Goal: Transaction & Acquisition: Download file/media

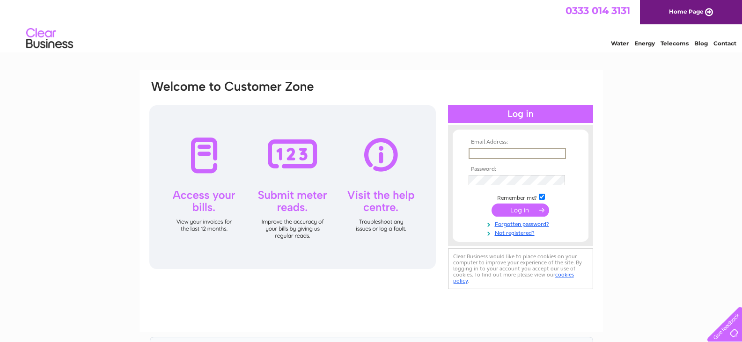
click at [498, 152] on input "text" at bounding box center [516, 153] width 97 height 11
type input "dawnstone@osbf.co.uk"
click at [524, 208] on input "submit" at bounding box center [520, 210] width 58 height 13
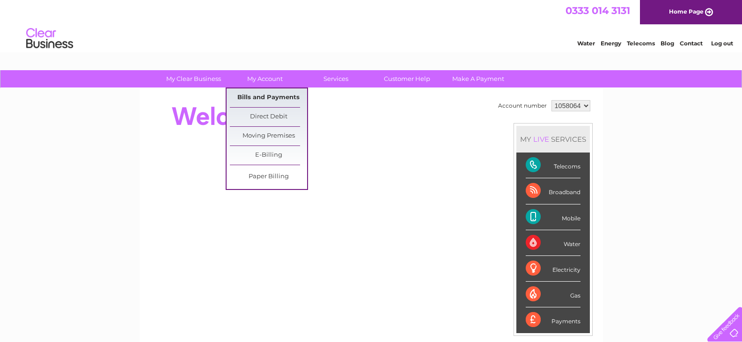
click at [272, 95] on link "Bills and Payments" at bounding box center [268, 97] width 77 height 19
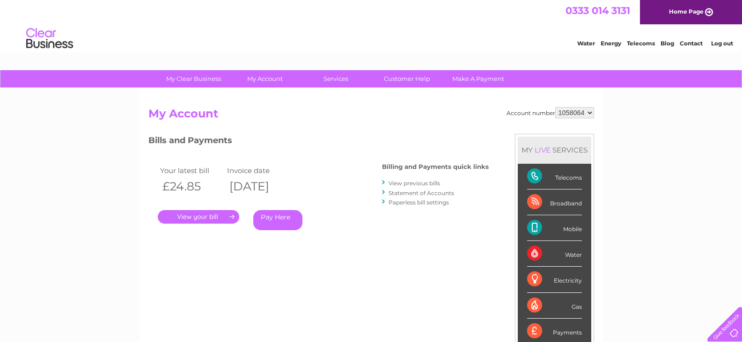
click at [200, 215] on link "." at bounding box center [198, 217] width 81 height 14
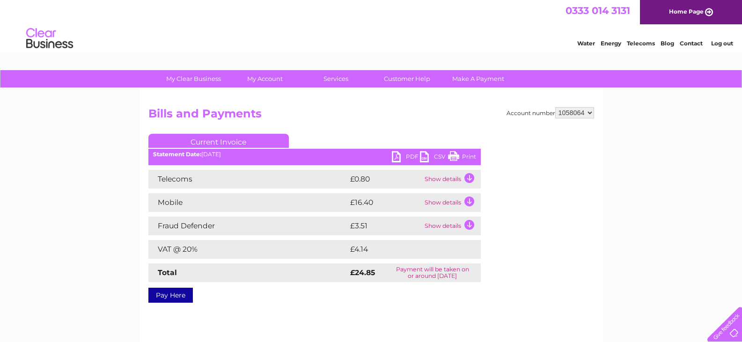
click at [454, 182] on td "Show details" at bounding box center [451, 179] width 58 height 19
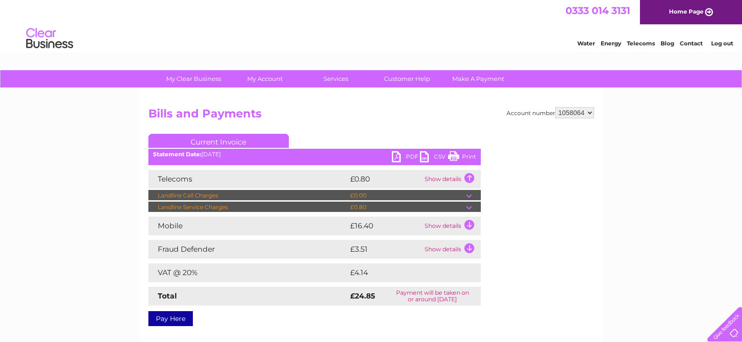
click at [450, 226] on td "Show details" at bounding box center [451, 226] width 58 height 19
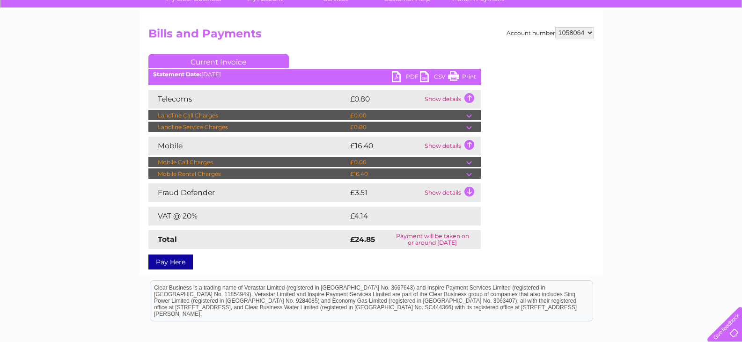
scroll to position [94, 0]
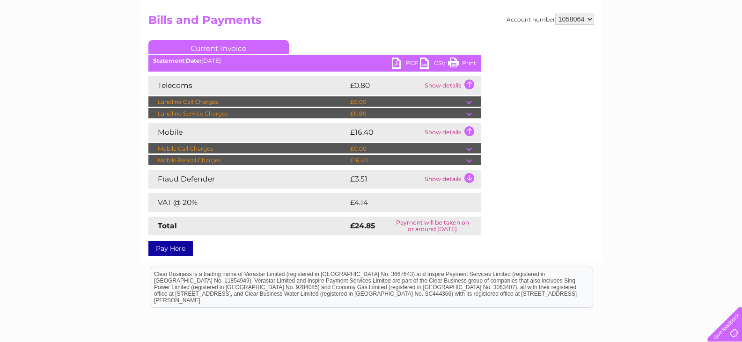
click at [441, 181] on td "Show details" at bounding box center [451, 179] width 58 height 19
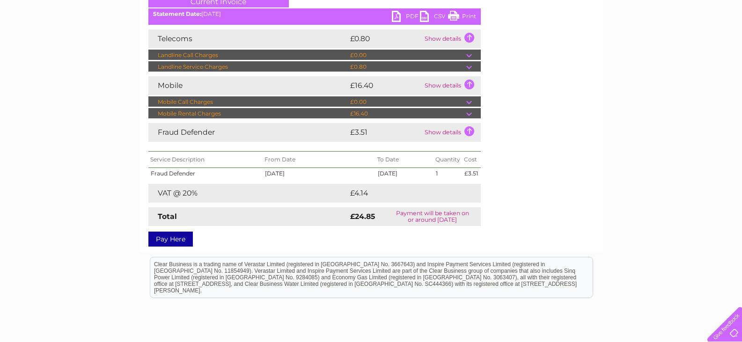
scroll to position [0, 0]
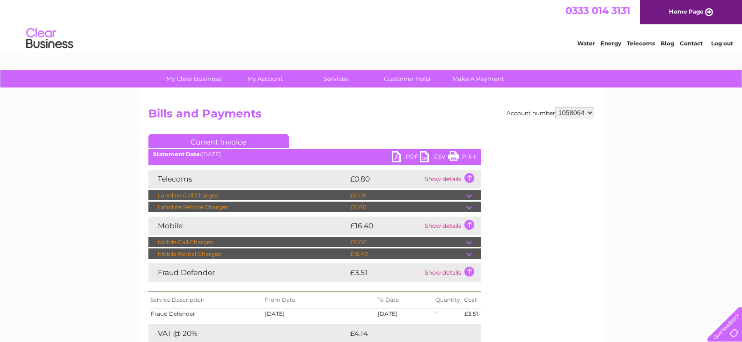
click at [409, 155] on link "PDF" at bounding box center [406, 158] width 28 height 14
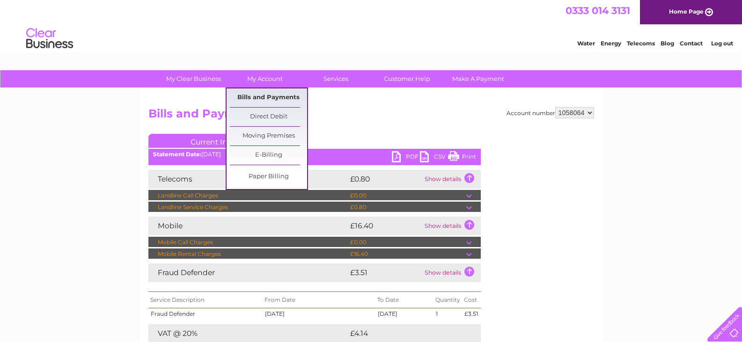
click at [252, 100] on link "Bills and Payments" at bounding box center [268, 97] width 77 height 19
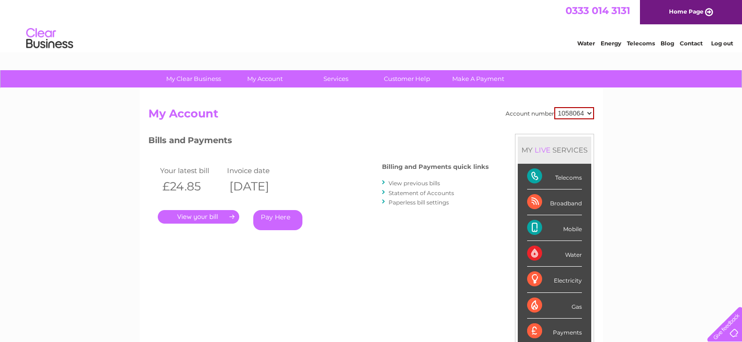
click at [427, 182] on link "View previous bills" at bounding box center [413, 183] width 51 height 7
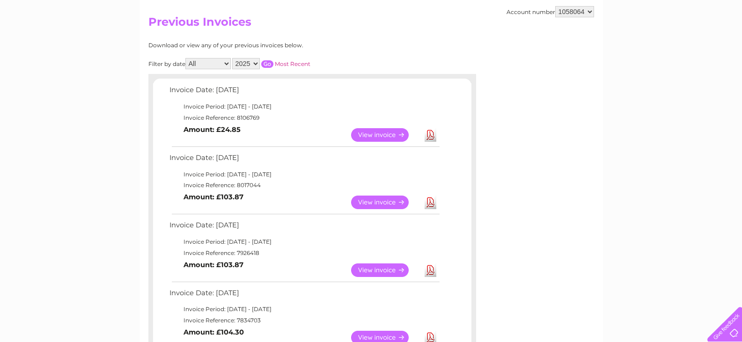
scroll to position [94, 0]
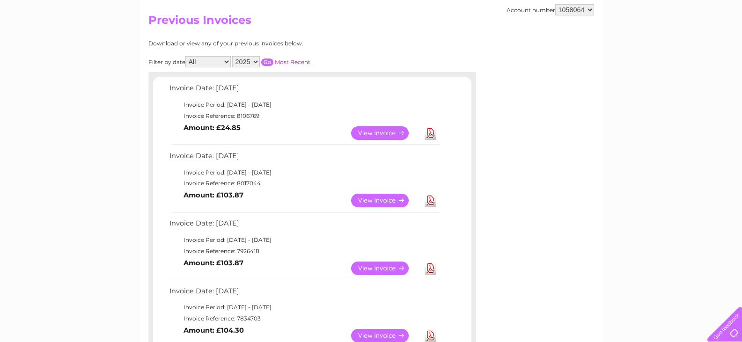
click at [433, 199] on link "Download" at bounding box center [430, 201] width 12 height 14
click at [430, 268] on link "Download" at bounding box center [430, 269] width 12 height 14
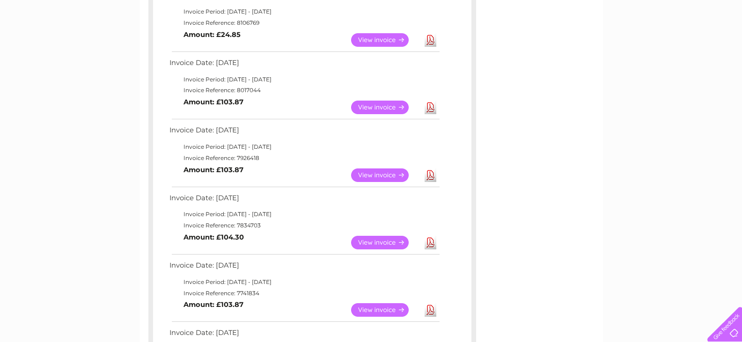
scroll to position [187, 0]
click at [429, 244] on link "Download" at bounding box center [430, 242] width 12 height 14
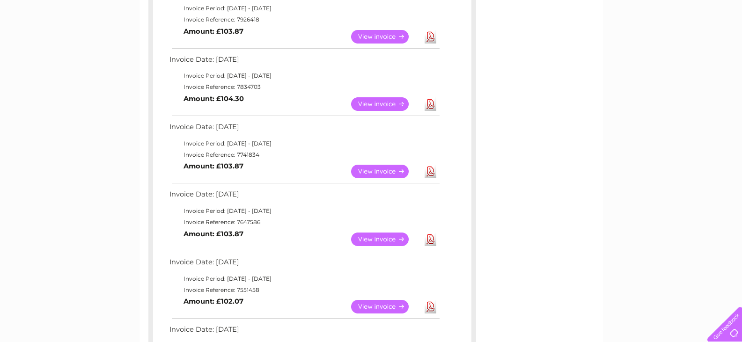
scroll to position [328, 0]
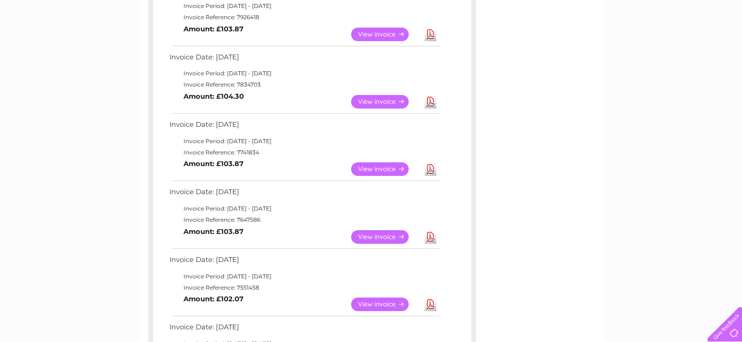
click at [431, 170] on link "Download" at bounding box center [430, 169] width 12 height 14
click at [429, 168] on link "Download" at bounding box center [430, 169] width 12 height 14
click at [430, 168] on link "Download" at bounding box center [430, 169] width 12 height 14
click at [431, 237] on link "Download" at bounding box center [430, 237] width 12 height 14
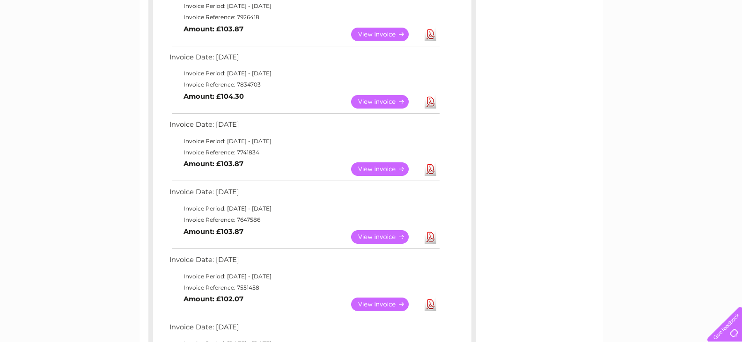
click at [430, 301] on link "Download" at bounding box center [430, 305] width 12 height 14
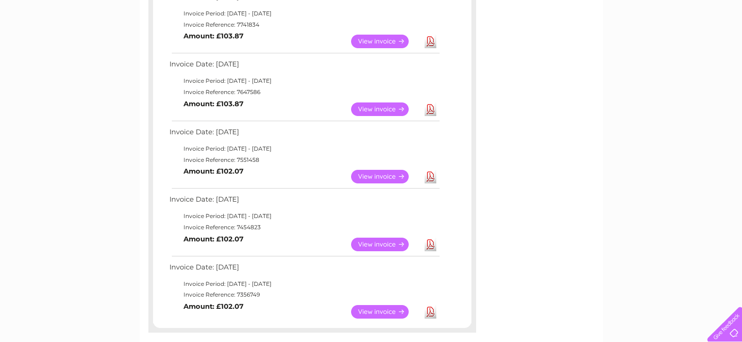
scroll to position [468, 0]
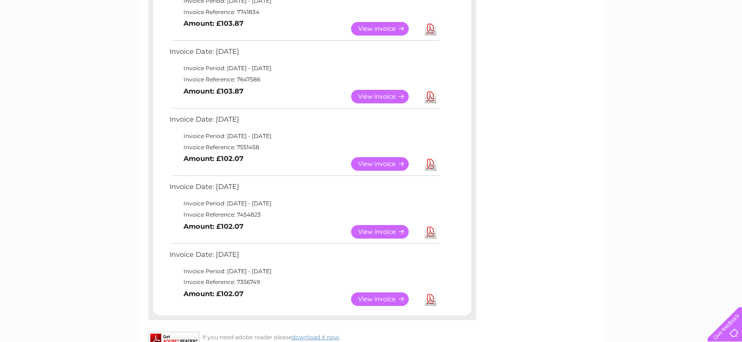
click at [436, 162] on link "Download" at bounding box center [430, 164] width 12 height 14
click at [431, 164] on link "Download" at bounding box center [430, 164] width 12 height 14
click at [433, 229] on link "Download" at bounding box center [430, 232] width 12 height 14
click at [431, 231] on link "Download" at bounding box center [430, 232] width 12 height 14
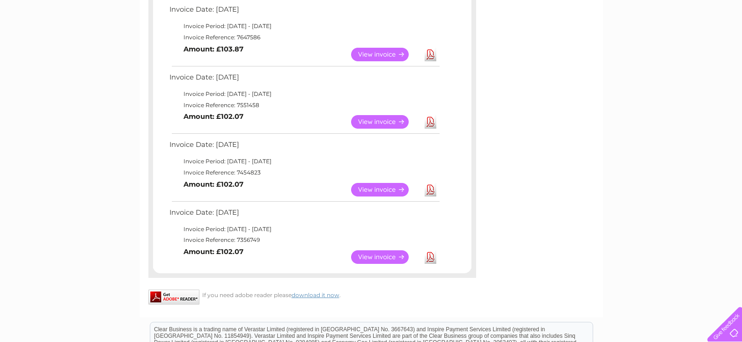
scroll to position [562, 0]
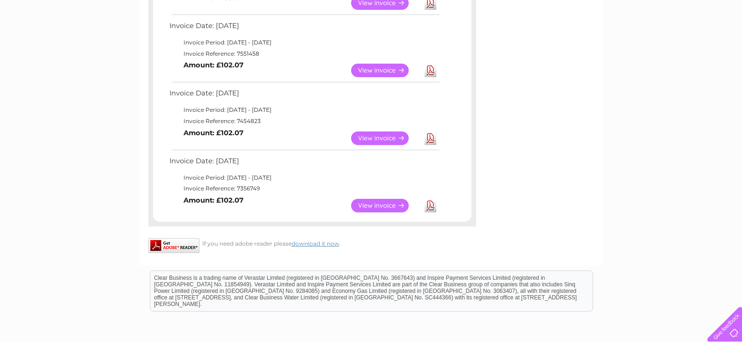
click at [433, 205] on link "Download" at bounding box center [430, 206] width 12 height 14
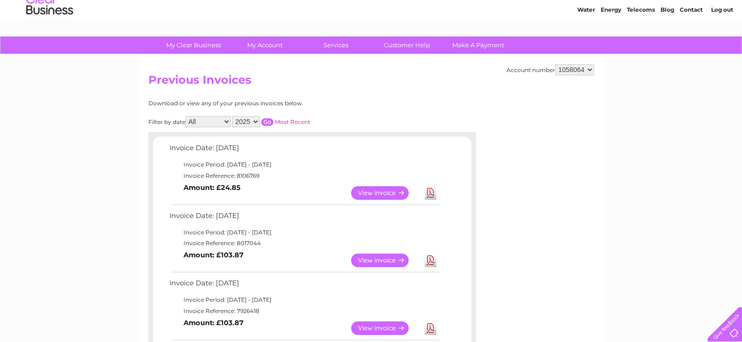
scroll to position [0, 0]
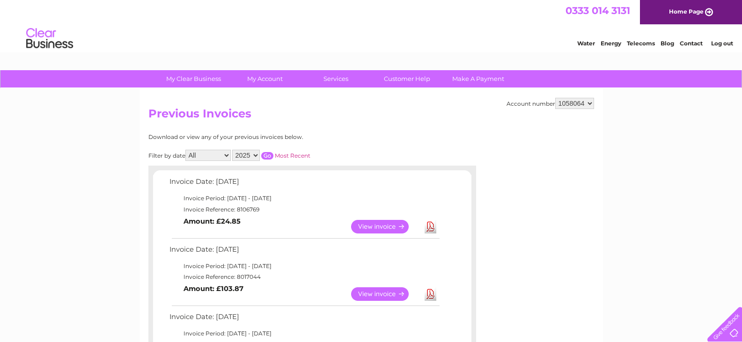
click at [256, 154] on select "2025 2024 2023 2022" at bounding box center [246, 155] width 28 height 11
select select "2024"
click at [233, 150] on select "2025 2024 2023 2022" at bounding box center [246, 155] width 28 height 11
click at [431, 226] on link "Download" at bounding box center [430, 227] width 12 height 14
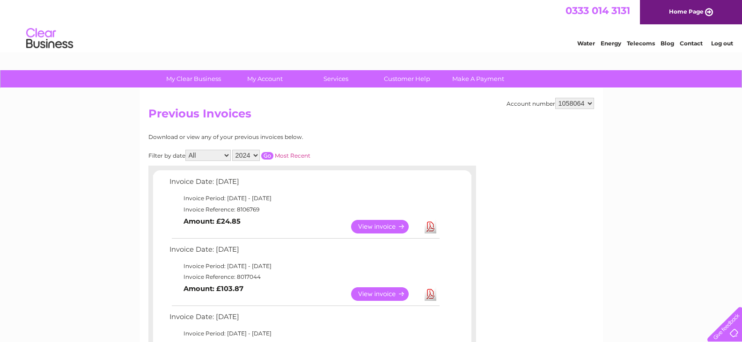
click at [270, 154] on input "button" at bounding box center [267, 155] width 12 height 7
click at [431, 227] on link "Download" at bounding box center [430, 227] width 12 height 14
click at [430, 293] on link "Download" at bounding box center [430, 294] width 12 height 14
click at [427, 294] on link "Download" at bounding box center [430, 294] width 12 height 14
click at [719, 43] on link "Log out" at bounding box center [722, 43] width 22 height 7
